Goal: Information Seeking & Learning: Learn about a topic

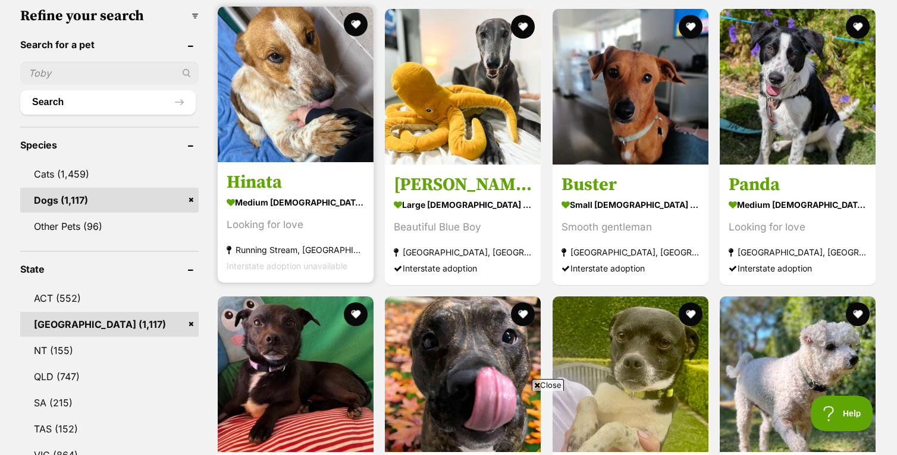
click at [308, 137] on img at bounding box center [296, 85] width 156 height 156
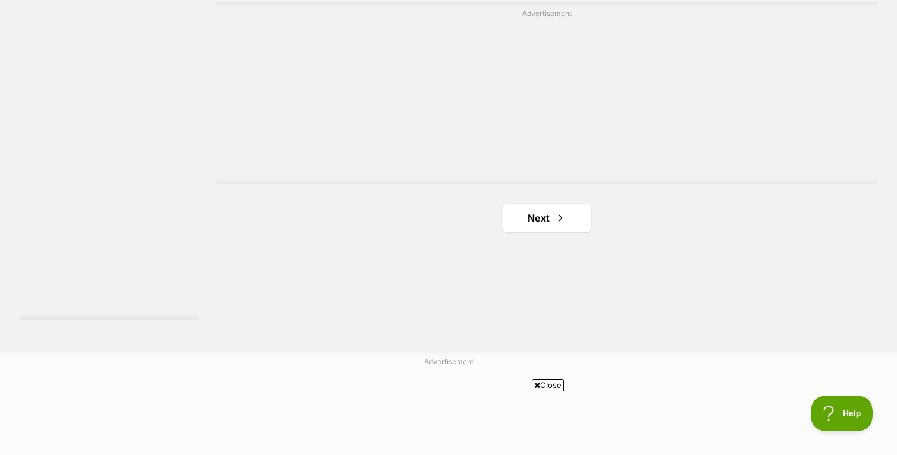
scroll to position [2186, 0]
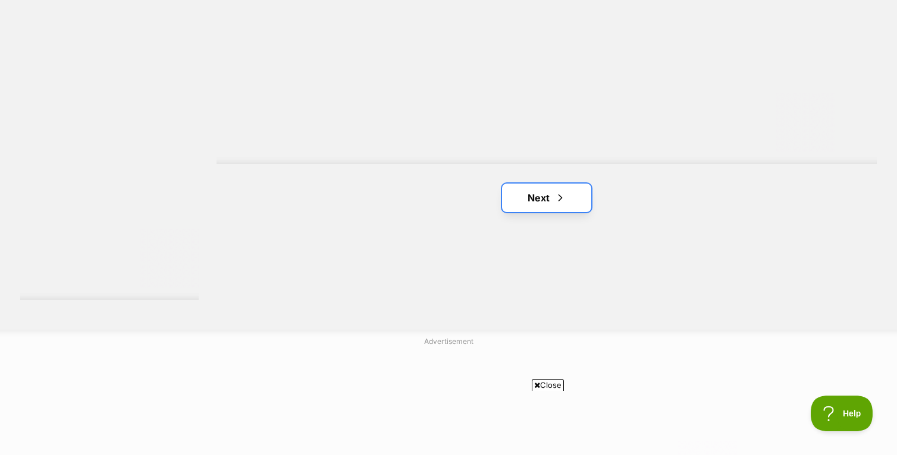
click at [551, 202] on link "Next" at bounding box center [546, 198] width 89 height 29
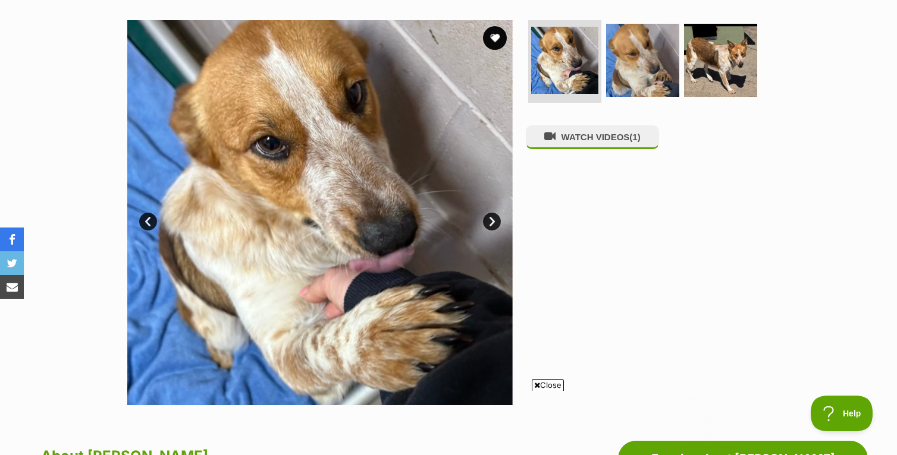
scroll to position [233, 0]
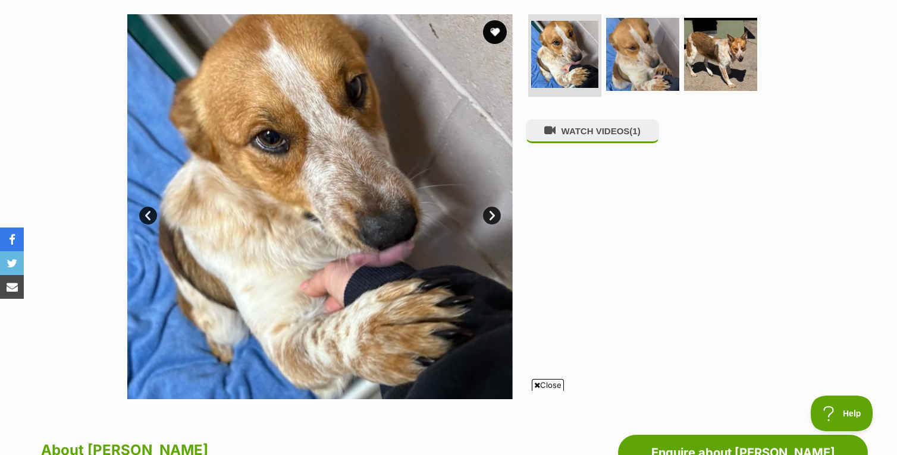
click at [492, 219] on link "Next" at bounding box center [492, 216] width 18 height 18
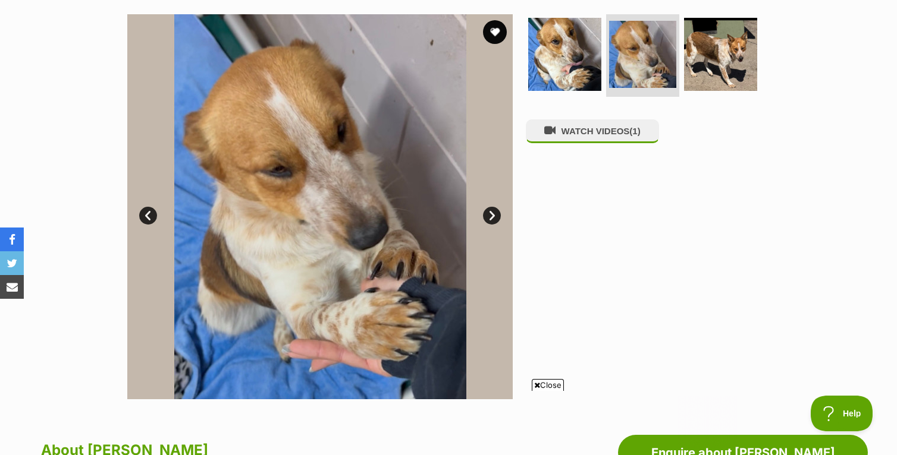
click at [492, 219] on link "Next" at bounding box center [492, 216] width 18 height 18
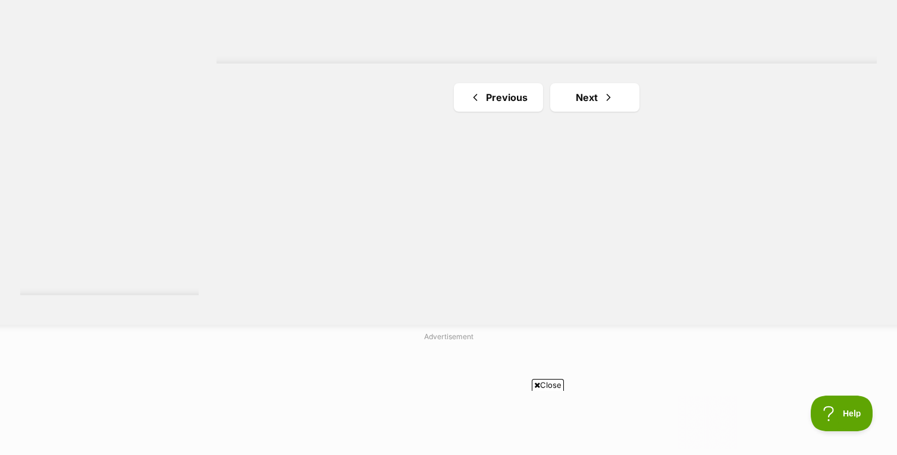
scroll to position [2266, 0]
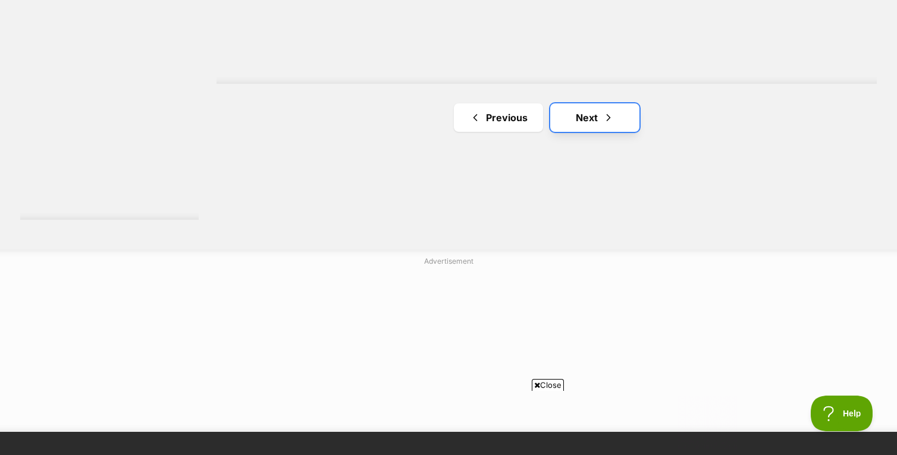
click at [593, 118] on link "Next" at bounding box center [594, 117] width 89 height 29
